Goal: Information Seeking & Learning: Learn about a topic

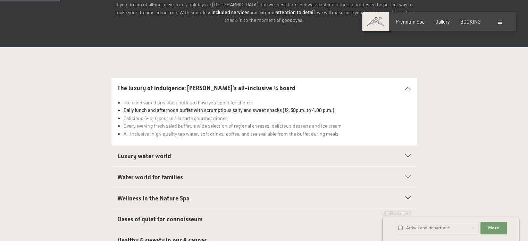
click at [134, 153] on span "Luxury water world" at bounding box center [144, 156] width 54 height 7
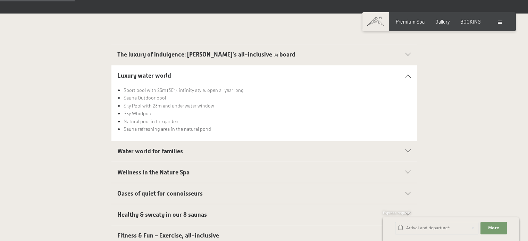
scroll to position [171, 0]
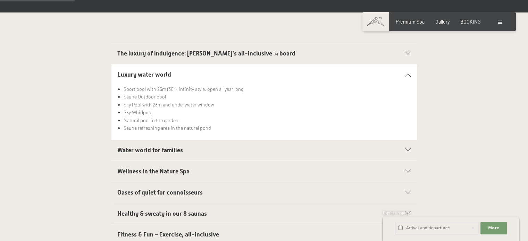
click at [156, 140] on div "Water world for families" at bounding box center [264, 150] width 294 height 21
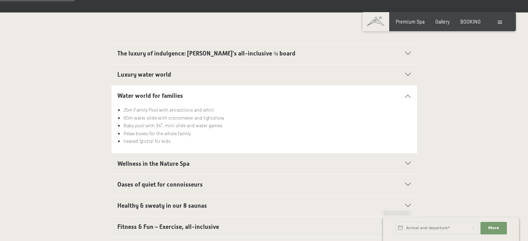
click at [156, 161] on span "Wellness in the Nature Spa" at bounding box center [153, 164] width 72 height 7
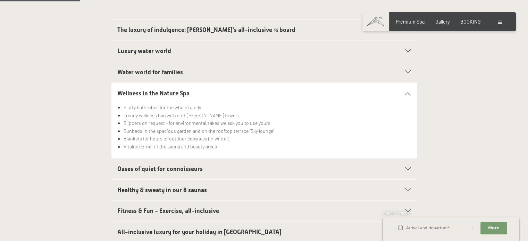
scroll to position [200, 0]
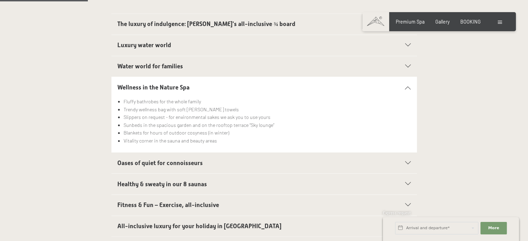
click at [156, 160] on span "Oases of quiet for connoisseurs" at bounding box center [159, 163] width 85 height 7
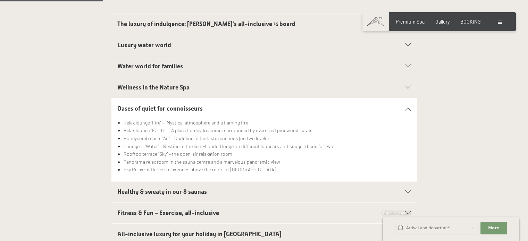
scroll to position [238, 0]
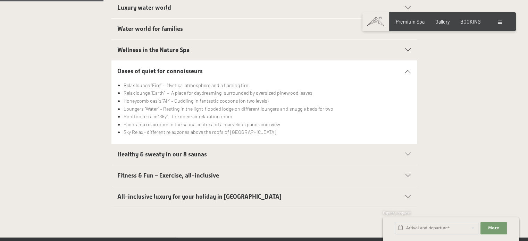
click at [156, 151] on span "Healthy & sweaty in our 8 saunas" at bounding box center [162, 154] width 90 height 7
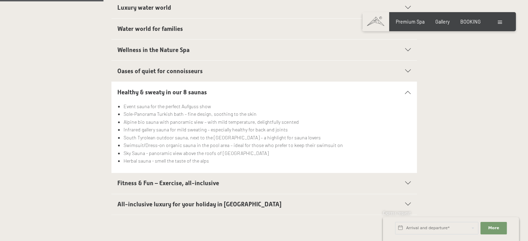
click at [153, 68] on span "Oases of quiet for connoisseurs" at bounding box center [159, 71] width 85 height 7
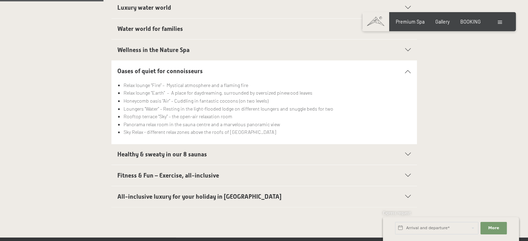
click at [171, 151] on span "Healthy & sweaty in our 8 saunas" at bounding box center [162, 154] width 90 height 7
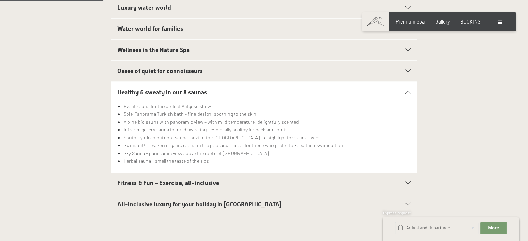
click at [180, 180] on span "Fitness & Fun – Exercise, all-inclusive" at bounding box center [168, 183] width 102 height 7
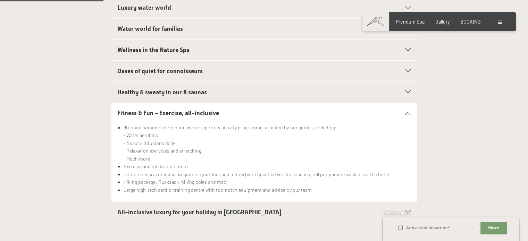
click at [169, 209] on span "All-inclusive luxury for your holiday in [GEOGRAPHIC_DATA]" at bounding box center [199, 212] width 164 height 7
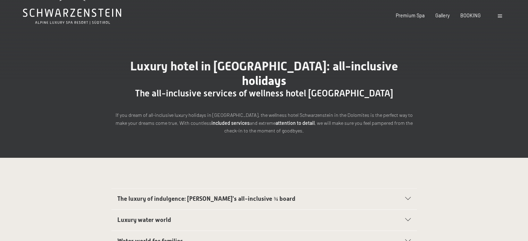
scroll to position [0, 0]
